Goal: Navigation & Orientation: Find specific page/section

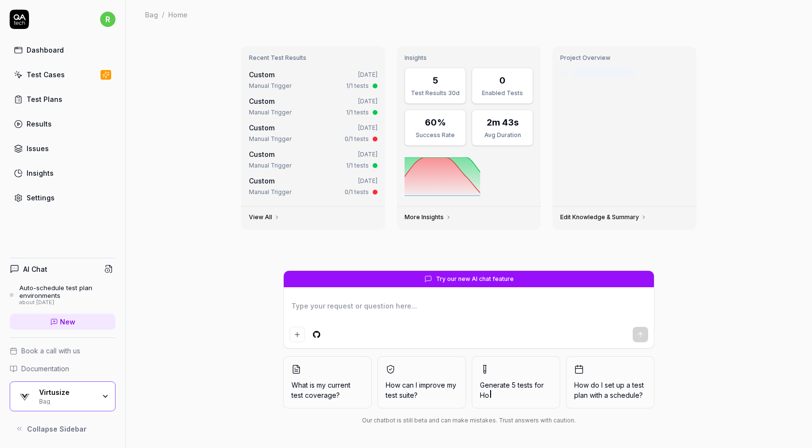
click at [39, 202] on div "Settings" at bounding box center [41, 198] width 28 height 10
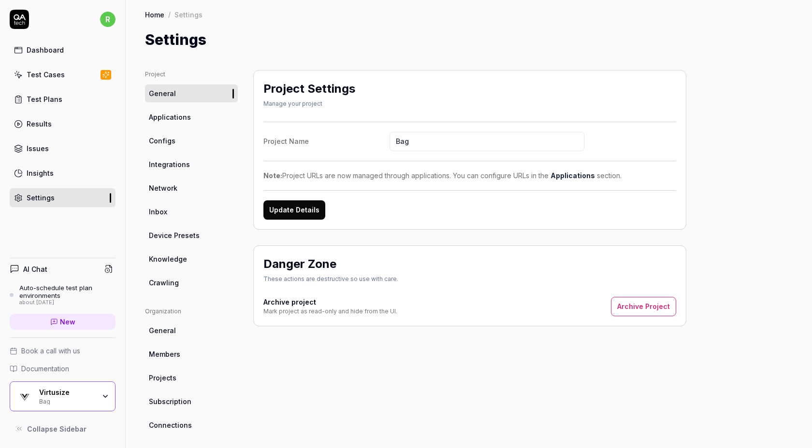
click at [189, 14] on div "Settings" at bounding box center [188, 15] width 28 height 10
click at [67, 429] on span "Collapse Sidebar" at bounding box center [56, 429] width 59 height 10
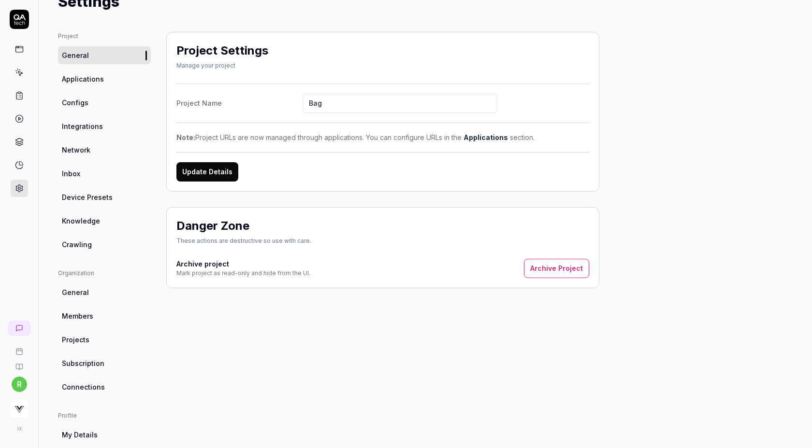
scroll to position [37, 0]
click at [89, 84] on span "Applications" at bounding box center [83, 80] width 42 height 10
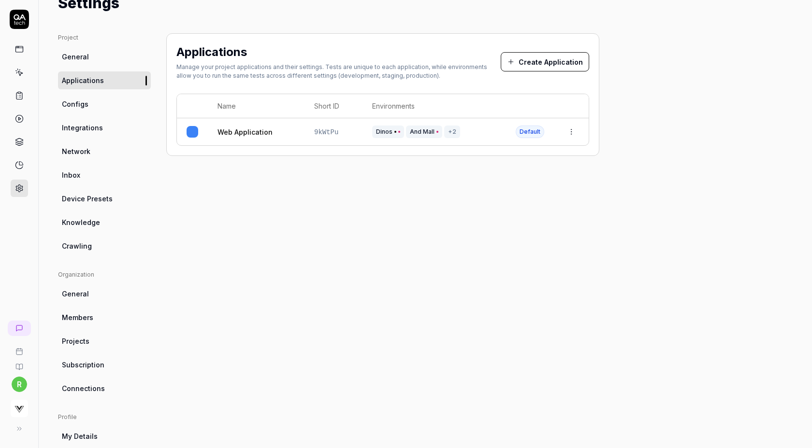
click at [19, 182] on link at bounding box center [19, 188] width 17 height 17
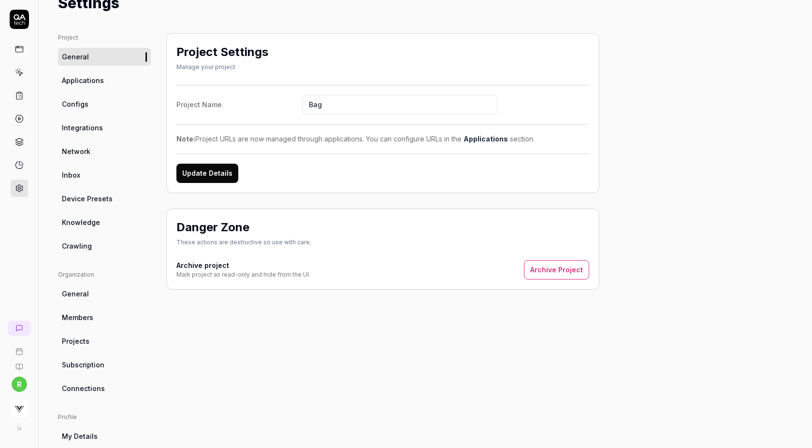
click at [87, 124] on span "Integrations" at bounding box center [82, 128] width 41 height 10
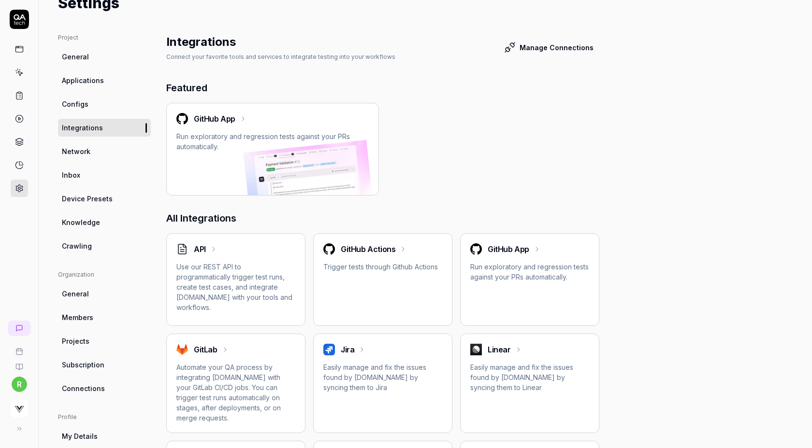
click at [102, 101] on link "Configs" at bounding box center [104, 104] width 93 height 18
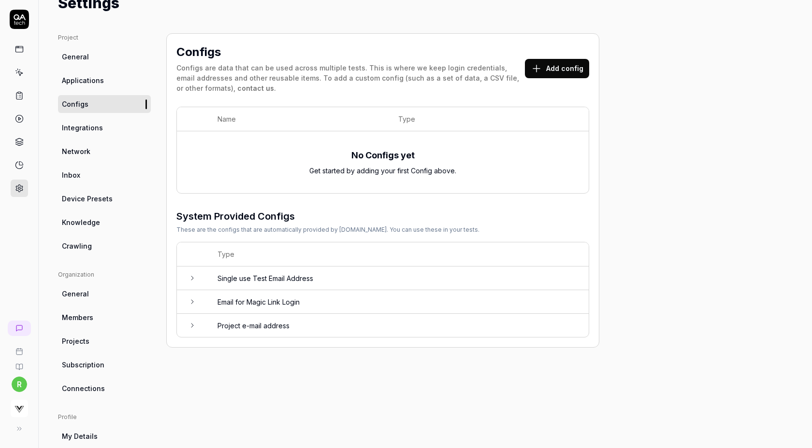
click at [99, 129] on span "Integrations" at bounding box center [82, 128] width 41 height 10
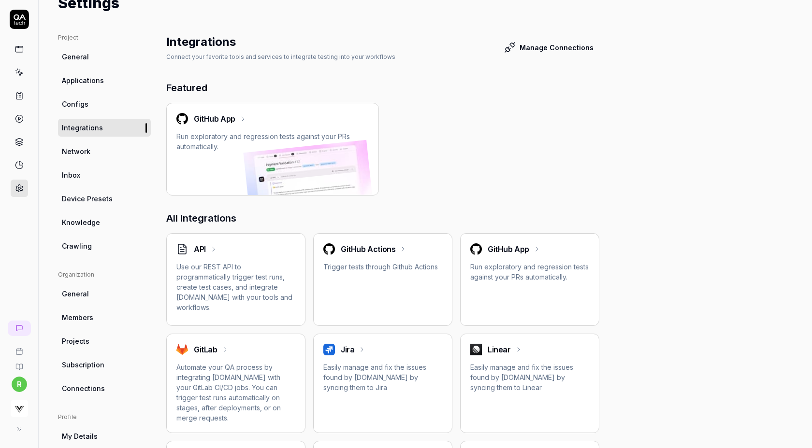
click at [90, 150] on link "Network" at bounding box center [104, 152] width 93 height 18
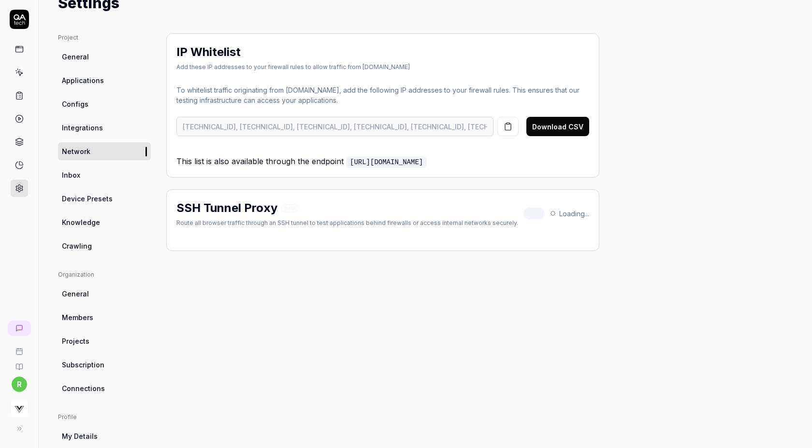
click at [80, 178] on link "Inbox" at bounding box center [104, 175] width 93 height 18
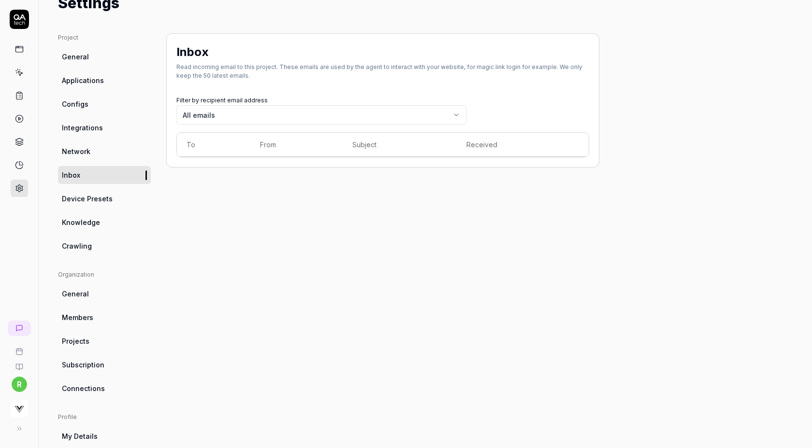
click at [77, 195] on span "Device Presets" at bounding box center [87, 199] width 51 height 10
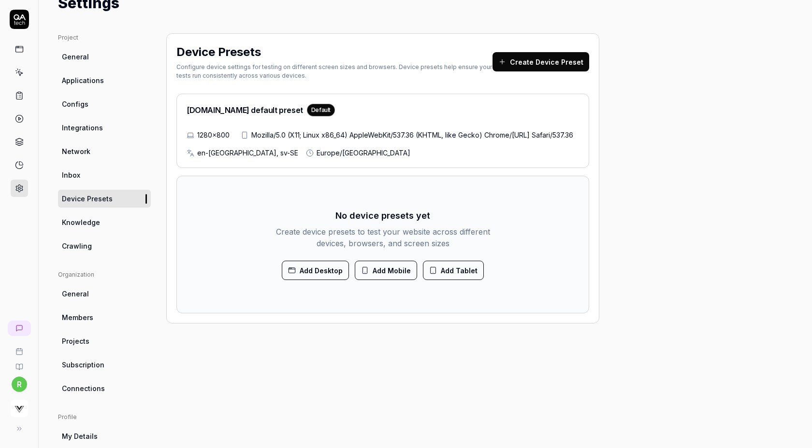
click at [72, 219] on span "Knowledge" at bounding box center [81, 222] width 38 height 10
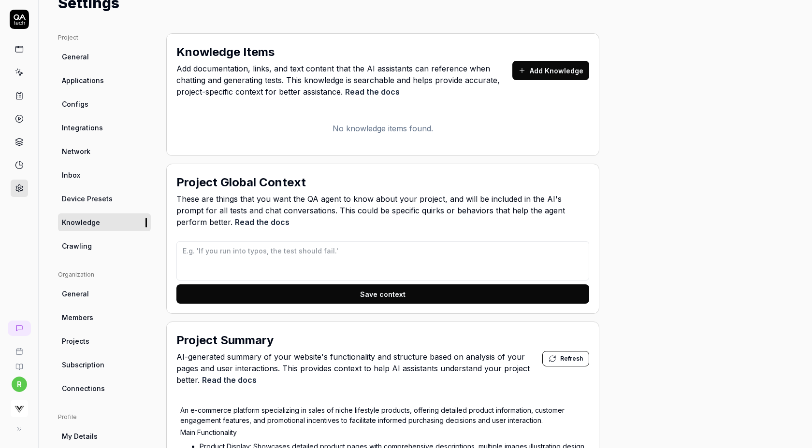
click at [20, 9] on div "r" at bounding box center [19, 224] width 39 height 448
click at [15, 430] on icon at bounding box center [18, 429] width 8 height 8
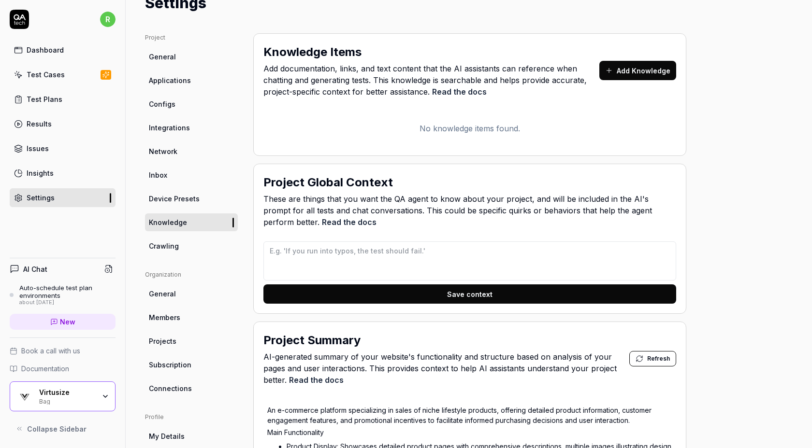
click at [49, 398] on div "Bag" at bounding box center [67, 401] width 56 height 8
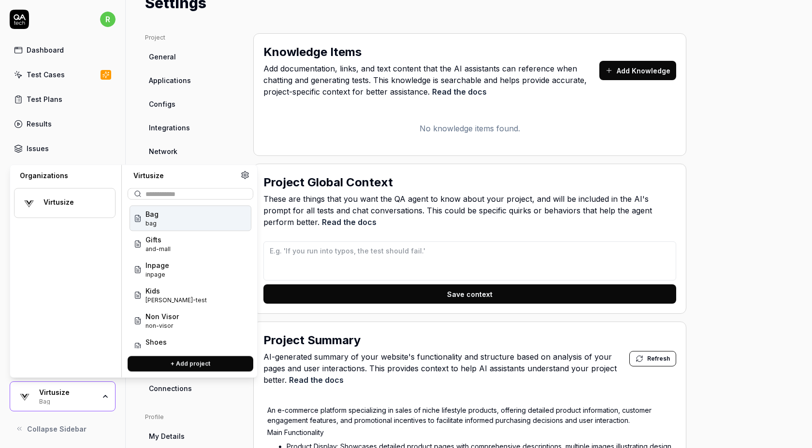
click at [81, 74] on link "Test Cases" at bounding box center [63, 74] width 106 height 19
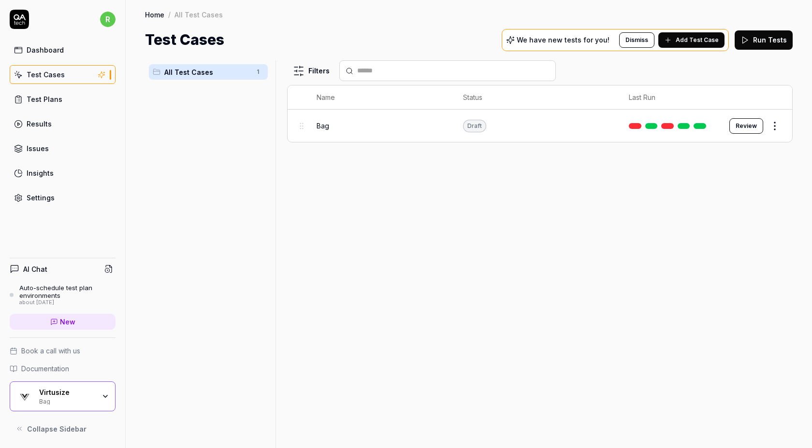
click at [64, 181] on link "Insights" at bounding box center [63, 173] width 106 height 19
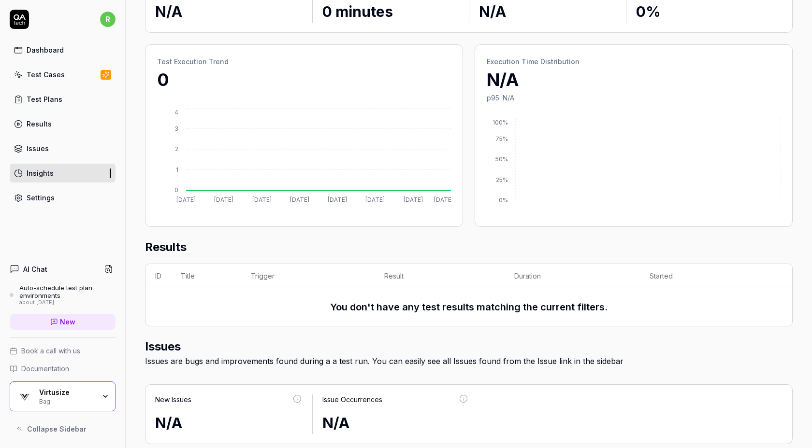
scroll to position [108, 0]
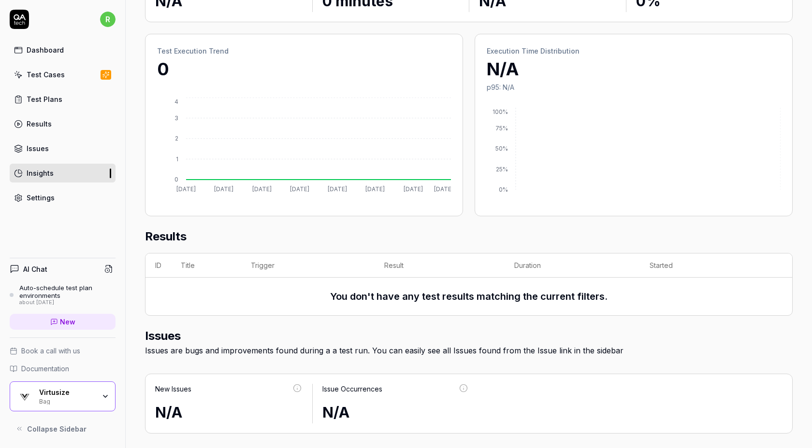
click at [80, 402] on div "Bag" at bounding box center [67, 401] width 56 height 8
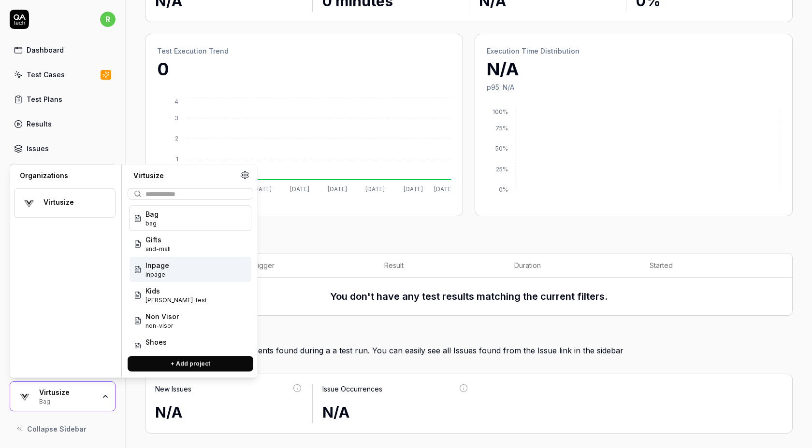
click at [177, 268] on div "Inpage inpage" at bounding box center [191, 270] width 122 height 26
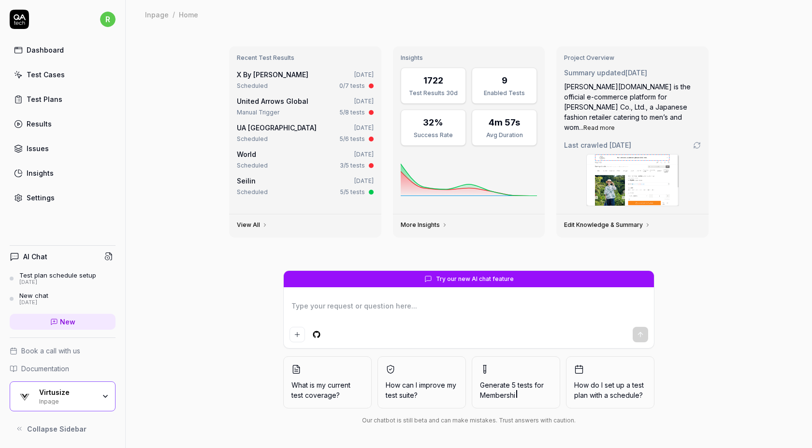
click at [57, 194] on link "Settings" at bounding box center [63, 197] width 106 height 19
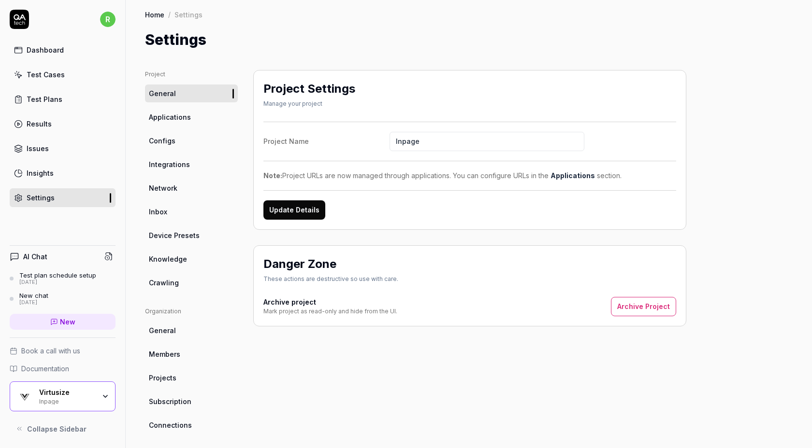
click at [174, 399] on span "Subscription" at bounding box center [170, 402] width 43 height 10
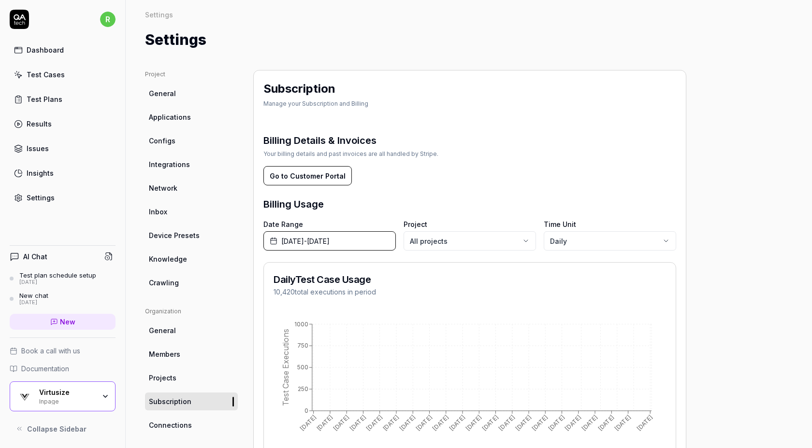
click at [330, 239] on span "[DATE] - [DATE]" at bounding box center [305, 241] width 48 height 10
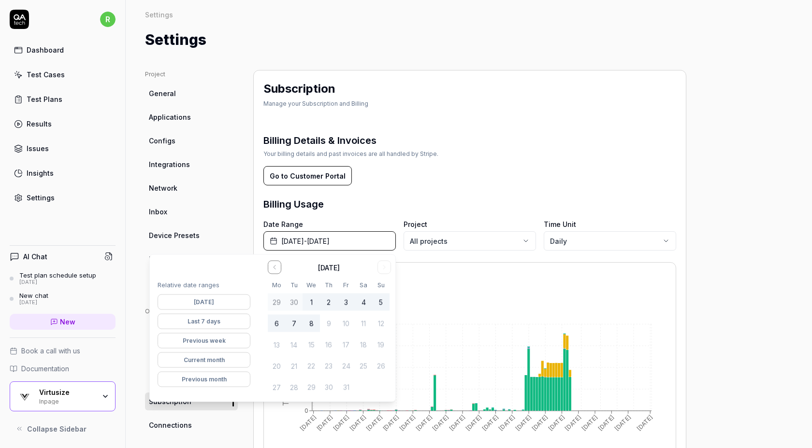
click at [458, 170] on form "Go to Customer Portal" at bounding box center [469, 175] width 413 height 19
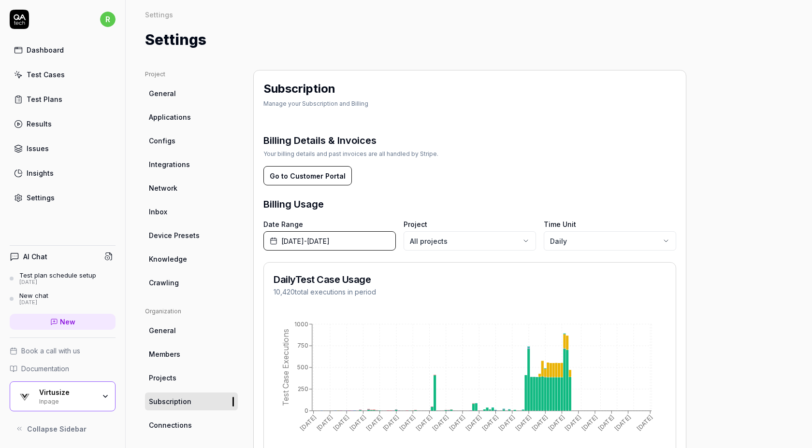
click at [729, 221] on div "Project General Applications Configs Integrations Network Inbox Device Presets …" at bounding box center [469, 311] width 648 height 483
click at [87, 52] on link "Dashboard" at bounding box center [63, 50] width 106 height 19
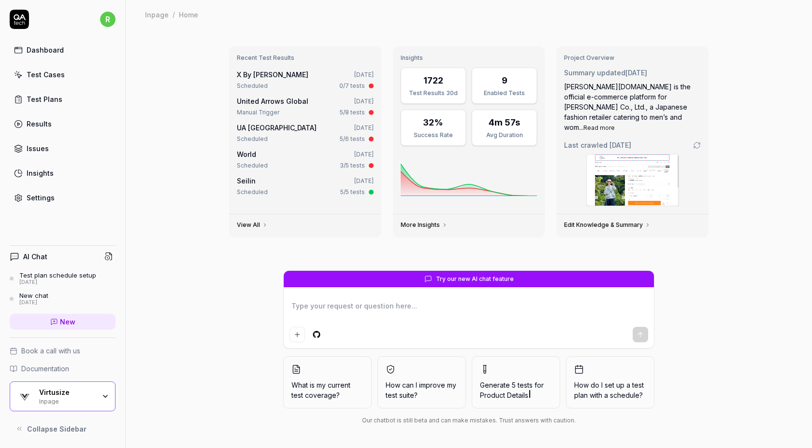
click at [67, 109] on div "Dashboard Test Cases Test Plans Results Issues Insights Settings" at bounding box center [63, 124] width 106 height 167
click at [71, 105] on link "Test Plans" at bounding box center [63, 99] width 106 height 19
type textarea "*"
